Goal: Find specific page/section

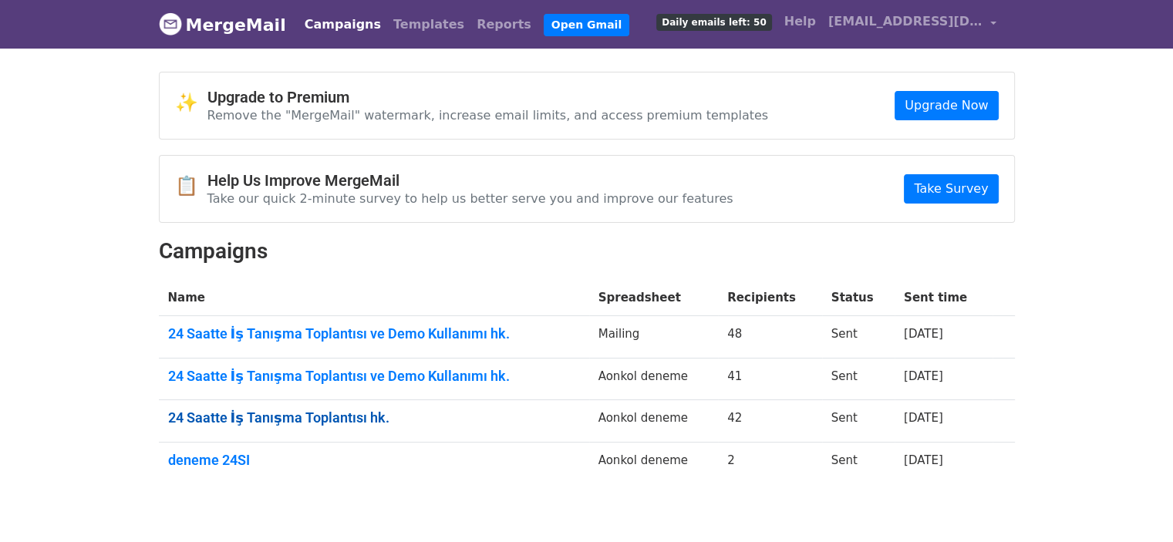
click at [326, 416] on link "24 Saatte İş Tanışma Toplantısı hk." at bounding box center [374, 417] width 412 height 17
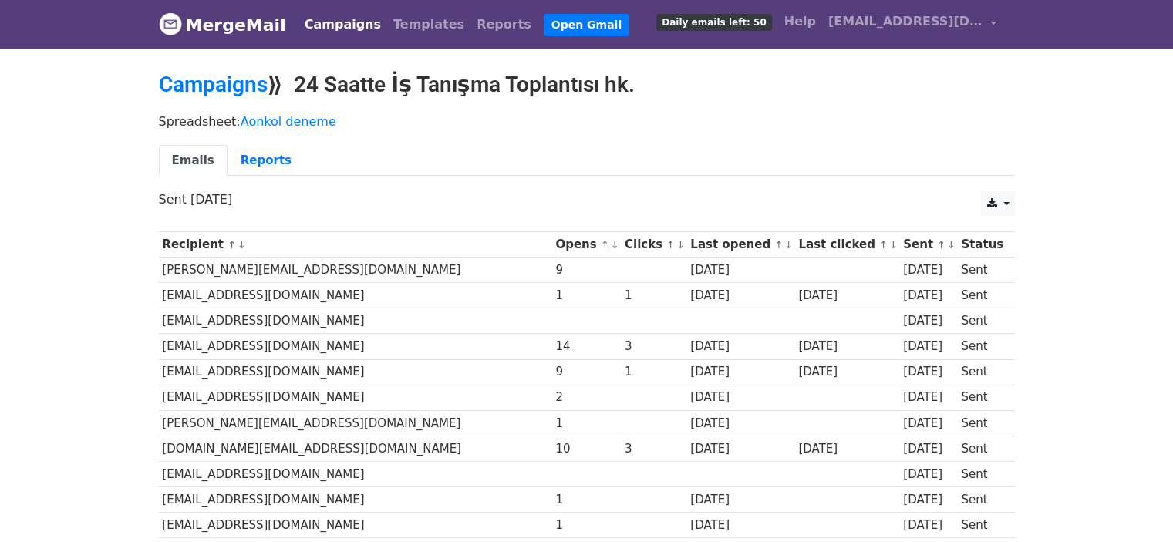
click at [246, 101] on div "Campaigns ⟫ 24 Saatte İş Tanışma Toplantısı hk." at bounding box center [586, 89] width 879 height 34
click at [242, 82] on link "Campaigns" at bounding box center [213, 84] width 109 height 25
